Goal: Answer question/provide support: Share knowledge or assist other users

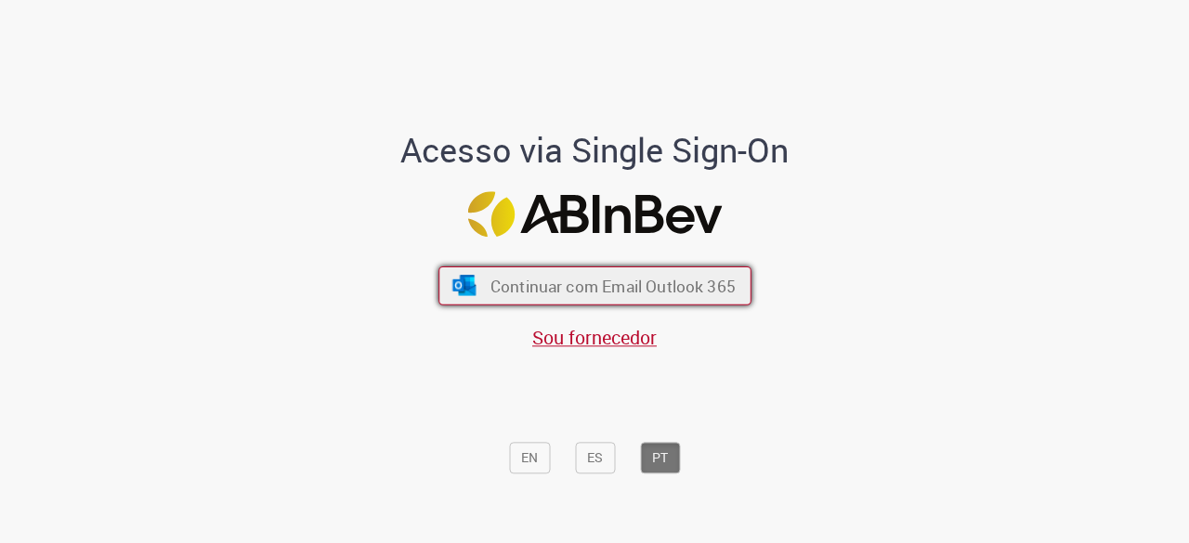
click at [592, 291] on span "Continuar com Email Outlook 365" at bounding box center [612, 286] width 245 height 21
drag, startPoint x: 700, startPoint y: 283, endPoint x: 713, endPoint y: 280, distance: 13.5
click at [700, 283] on span "Continuar com Email Outlook 365" at bounding box center [612, 286] width 245 height 21
click at [602, 294] on span "Continuar com Email Outlook 365" at bounding box center [612, 286] width 245 height 21
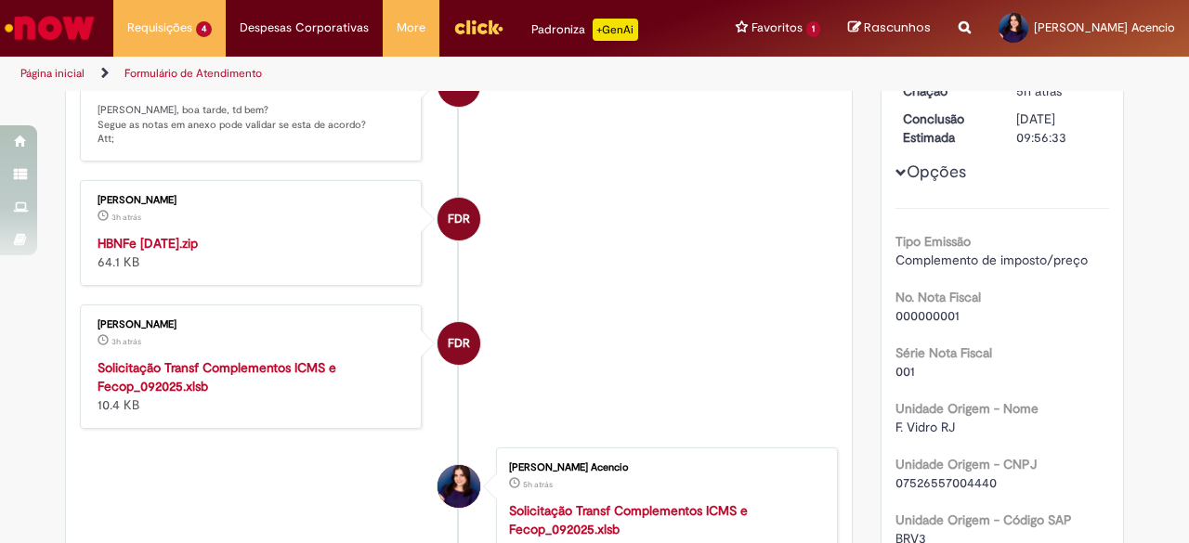
scroll to position [329, 0]
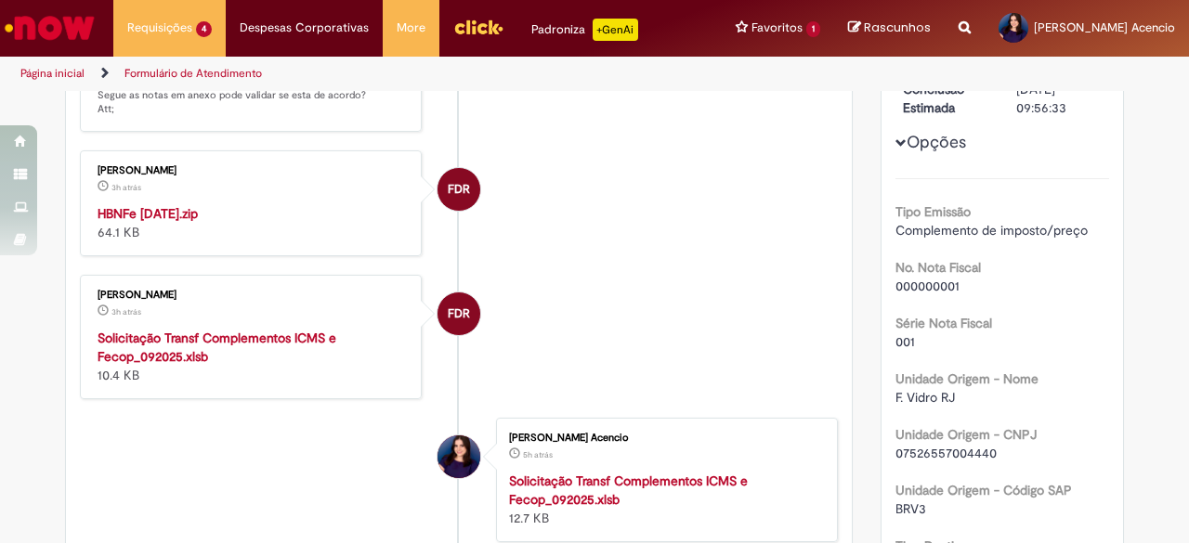
click at [198, 330] on strong "Solicitação Transf Complementos ICMS e Fecop_092025.xlsb" at bounding box center [217, 347] width 239 height 35
click at [165, 205] on strong "HBNFe 2025-10-01.zip" at bounding box center [148, 213] width 100 height 17
drag, startPoint x: 210, startPoint y: 294, endPoint x: 77, endPoint y: 293, distance: 132.9
click at [85, 293] on div "Fernando Da Rosa Moreira 3h atrás 3 horas atrás Solicitação Transf Complementos…" at bounding box center [250, 337] width 331 height 113
click at [110, 290] on div "Fernando Da Rosa Moreira" at bounding box center [252, 295] width 309 height 11
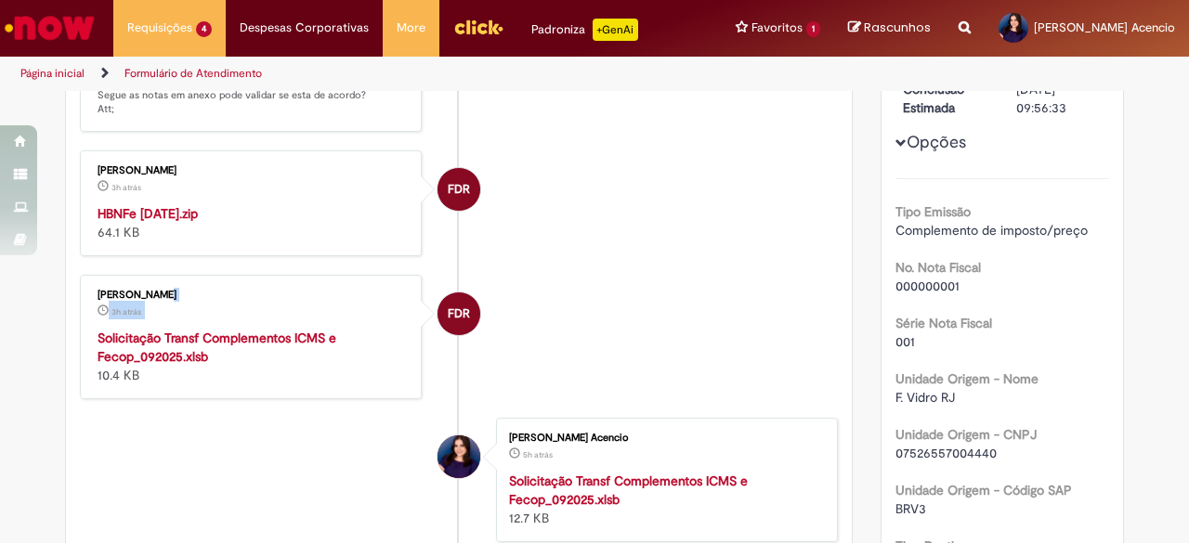
click at [242, 290] on div "Fernando Da Rosa Moreira" at bounding box center [252, 295] width 309 height 11
drag, startPoint x: 238, startPoint y: 294, endPoint x: 87, endPoint y: 291, distance: 150.5
click at [87, 291] on div "Fernando Da Rosa Moreira 3h atrás 3 horas atrás Solicitação Transf Complementos…" at bounding box center [250, 337] width 331 height 113
copy div "Fernando Da Rosa Moreira"
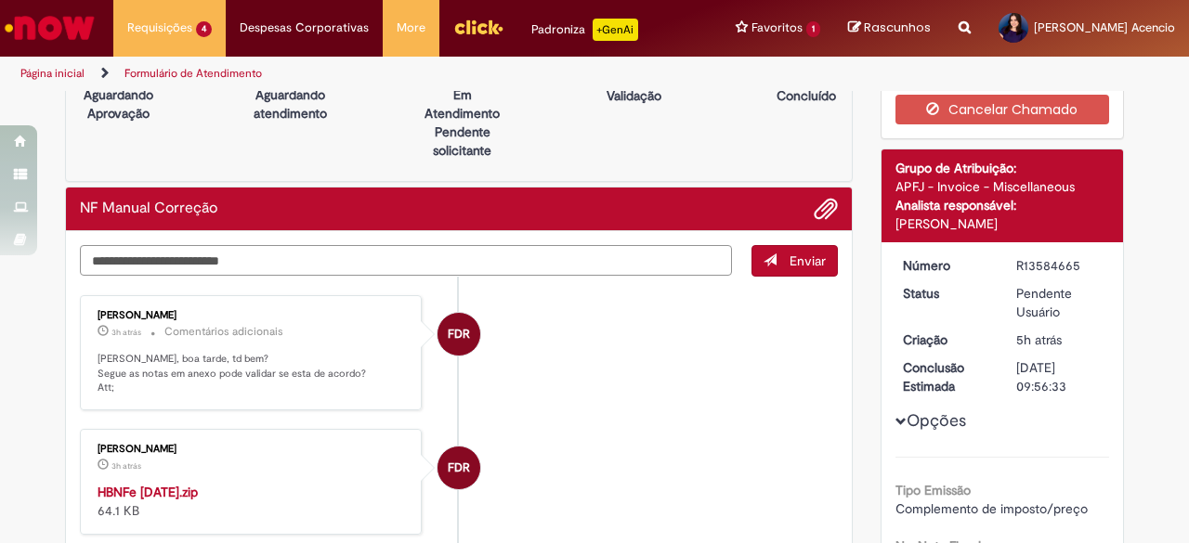
click at [533, 267] on textarea "Digite sua mensagem aqui..." at bounding box center [406, 260] width 652 height 31
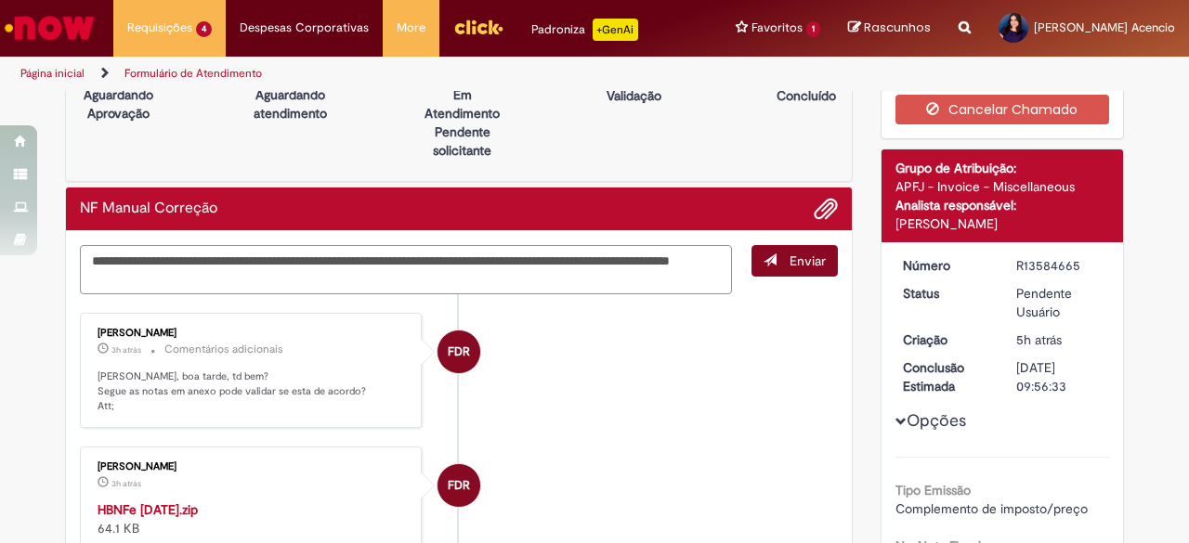
type textarea "**********"
click at [793, 259] on span "Enviar" at bounding box center [808, 261] width 36 height 17
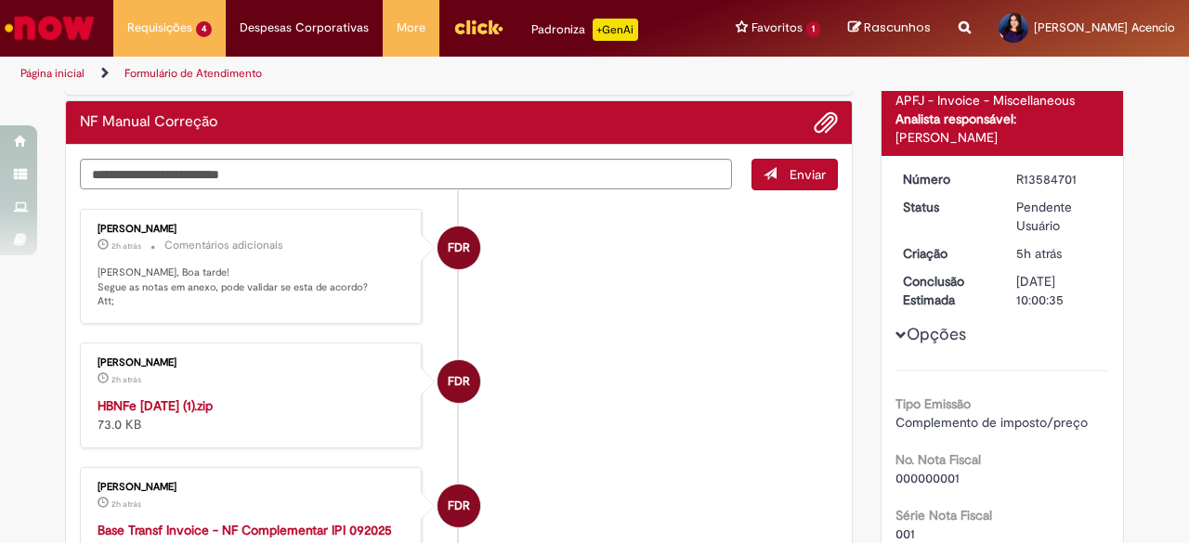
scroll to position [279, 0]
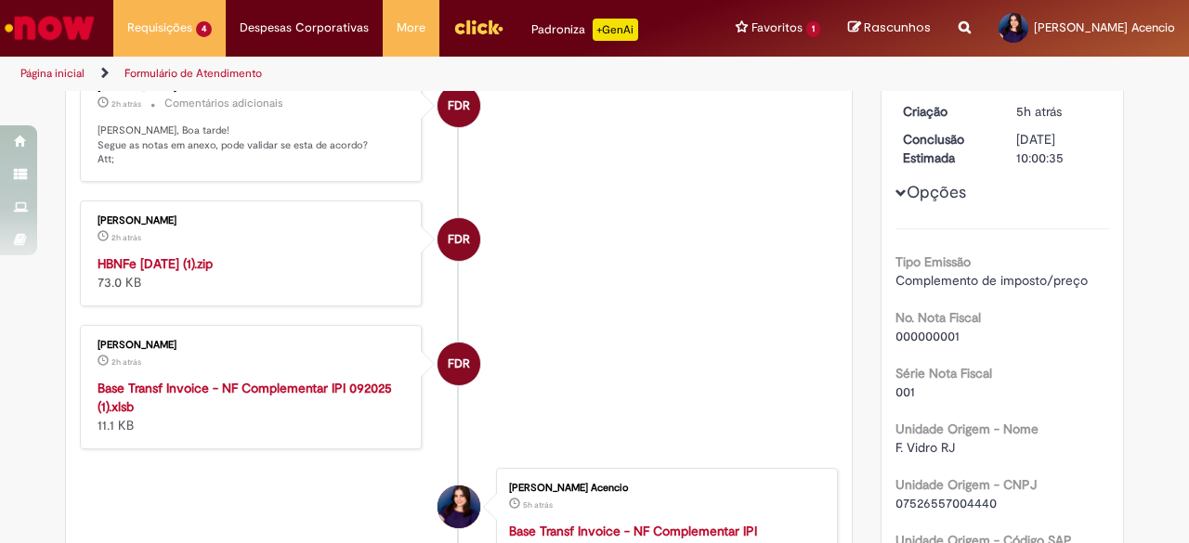
click at [230, 390] on strong "Base Transf Invoice - NF Complementar IPI 092025 (1).xlsb" at bounding box center [245, 397] width 294 height 35
click at [181, 259] on strong "HBNFe 2025-10-01 (1).zip" at bounding box center [155, 263] width 115 height 17
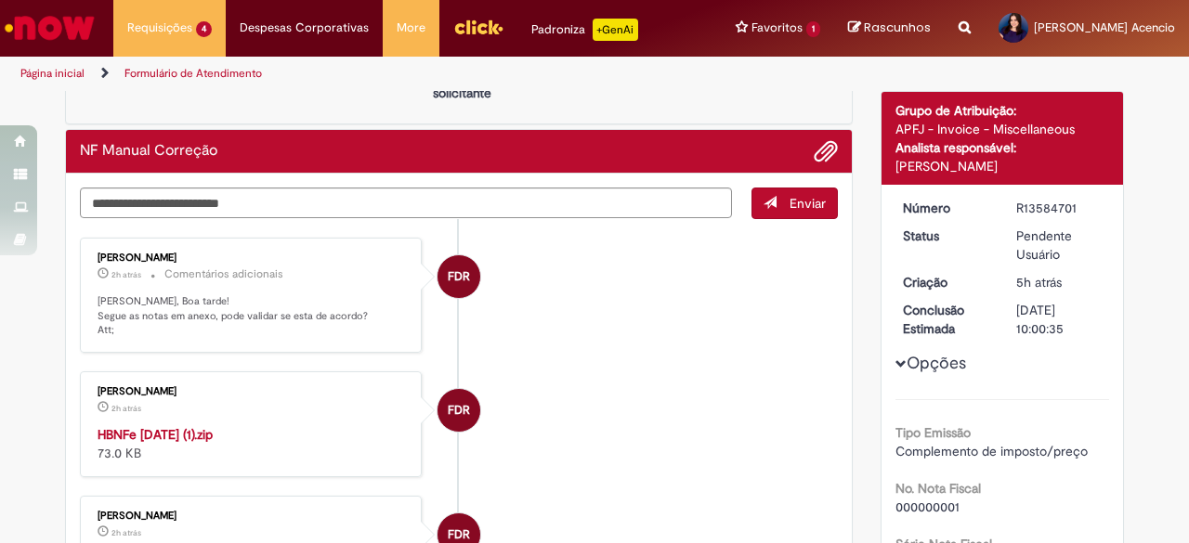
scroll to position [0, 0]
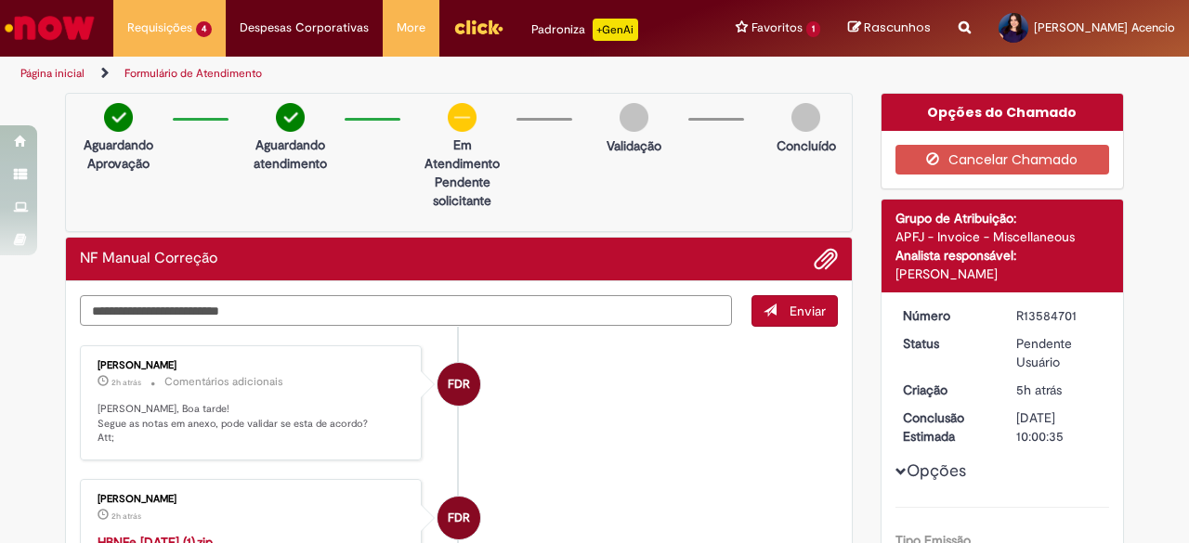
click at [369, 308] on textarea "Digite sua mensagem aqui..." at bounding box center [406, 310] width 652 height 31
type textarea "**********"
click at [769, 304] on span "submit" at bounding box center [770, 310] width 13 height 13
